Goal: Navigation & Orientation: Find specific page/section

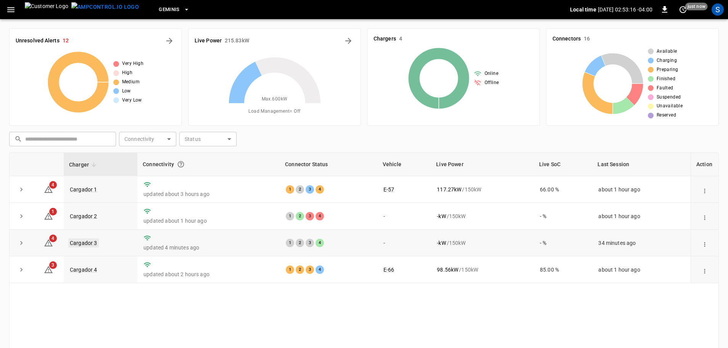
click at [90, 246] on link "Cargador 3" at bounding box center [83, 242] width 31 height 9
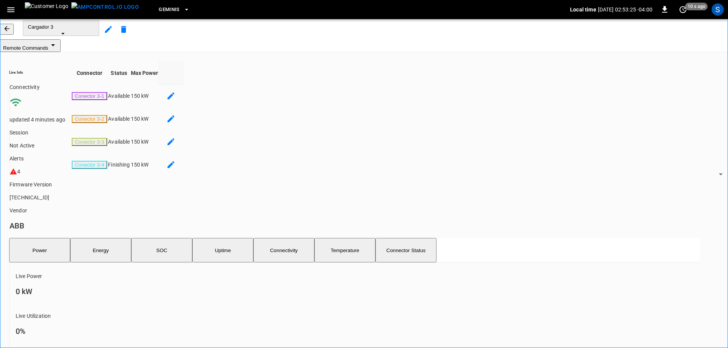
click at [14, 35] on button "button" at bounding box center [7, 29] width 14 height 11
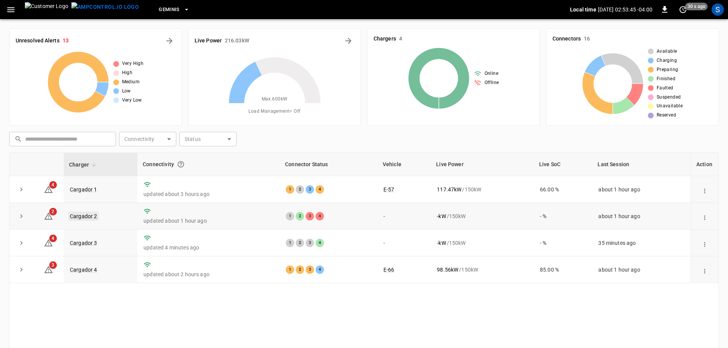
click at [87, 218] on link "Cargador 2" at bounding box center [83, 216] width 31 height 9
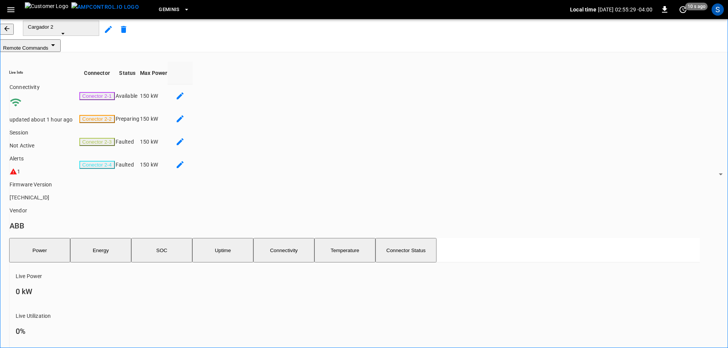
click at [14, 35] on button "button" at bounding box center [7, 29] width 14 height 11
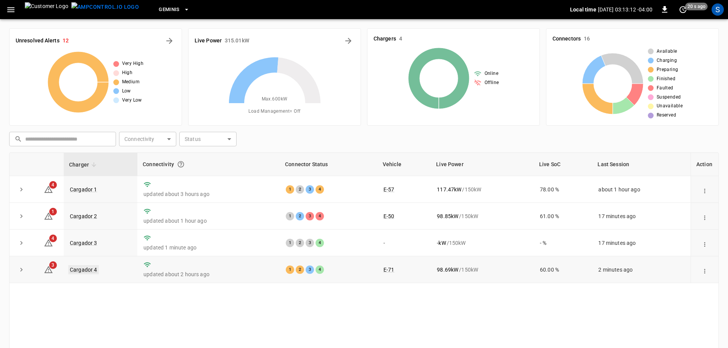
click at [90, 265] on link "Cargador 4" at bounding box center [83, 269] width 31 height 9
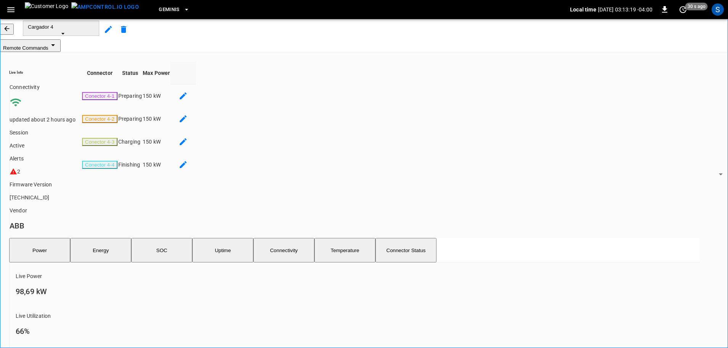
click at [11, 32] on icon "button" at bounding box center [7, 29] width 8 height 8
